Goal: Communication & Community: Answer question/provide support

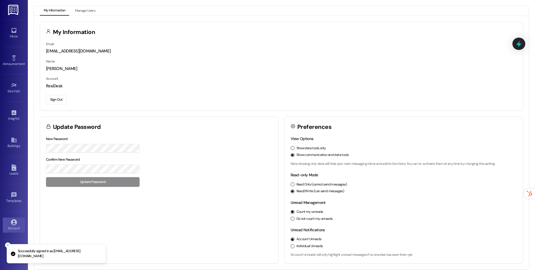
click at [27, 94] on div "Inbox Go to Inbox Announcement • Send A Text Announcement Site Visit • Go to Si…" at bounding box center [14, 135] width 28 height 270
click at [18, 94] on link "Site Visit •" at bounding box center [14, 87] width 22 height 15
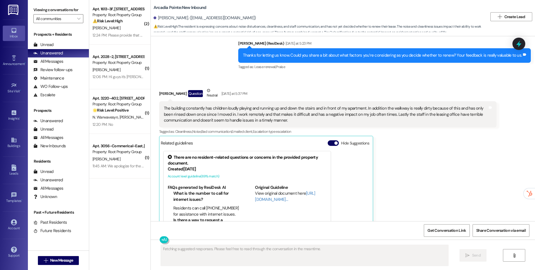
scroll to position [646, 0]
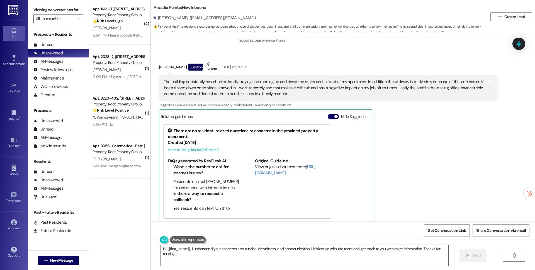
type textarea "Hi {{first_name}}, I understand your concerns about noise, cleanliness, and com…"
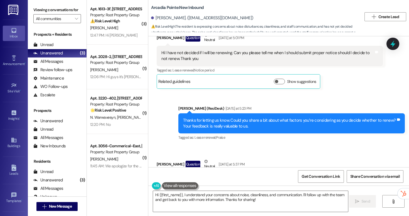
scroll to position [585, 0]
